Goal: Find contact information: Find contact information

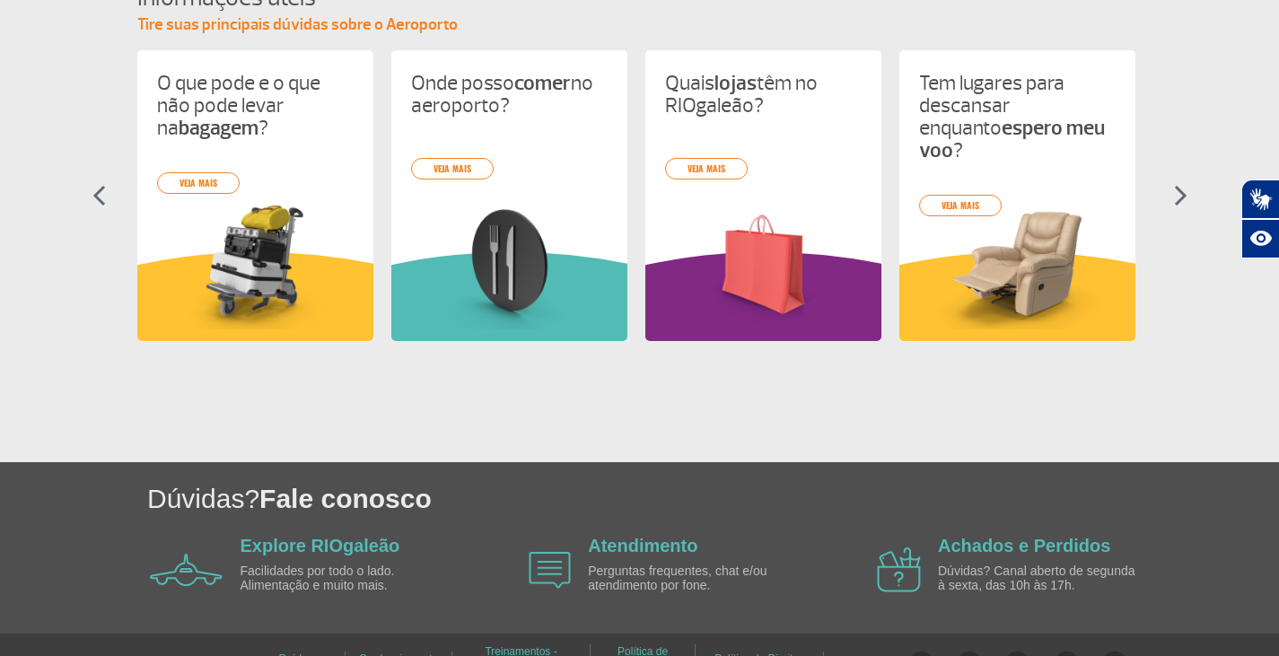
scroll to position [874, 0]
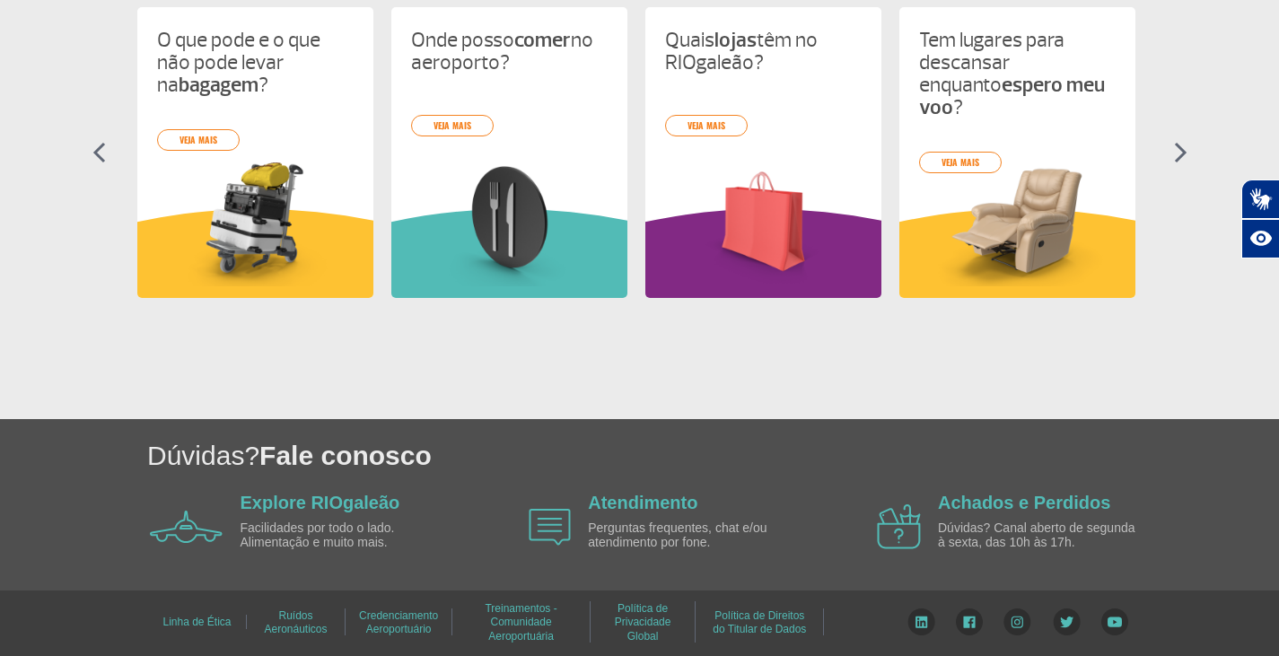
click at [563, 523] on img at bounding box center [550, 527] width 42 height 37
click at [621, 502] on link "Atendimento" at bounding box center [642, 503] width 109 height 20
